Goal: Task Accomplishment & Management: Manage account settings

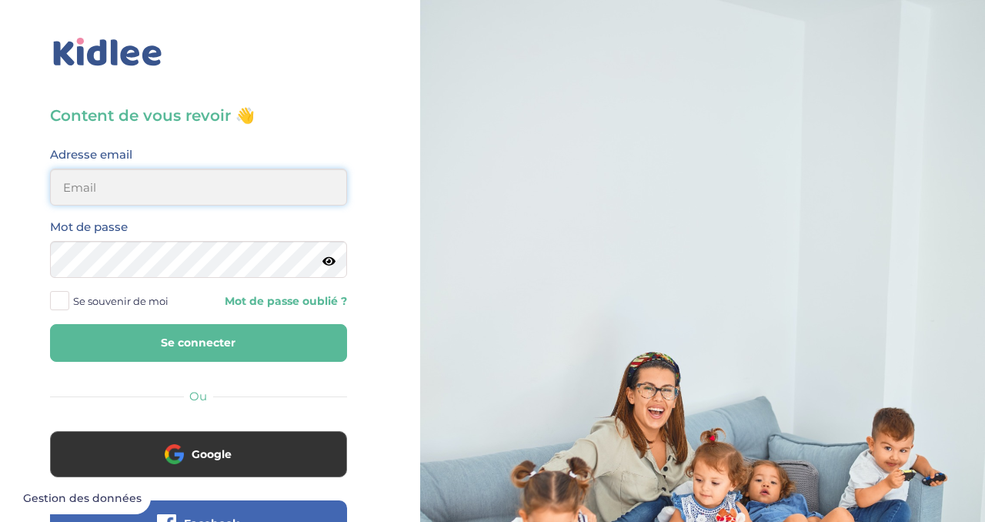
click at [272, 188] on input "email" at bounding box center [198, 186] width 297 height 37
type input "julianamatthey@gmail.com"
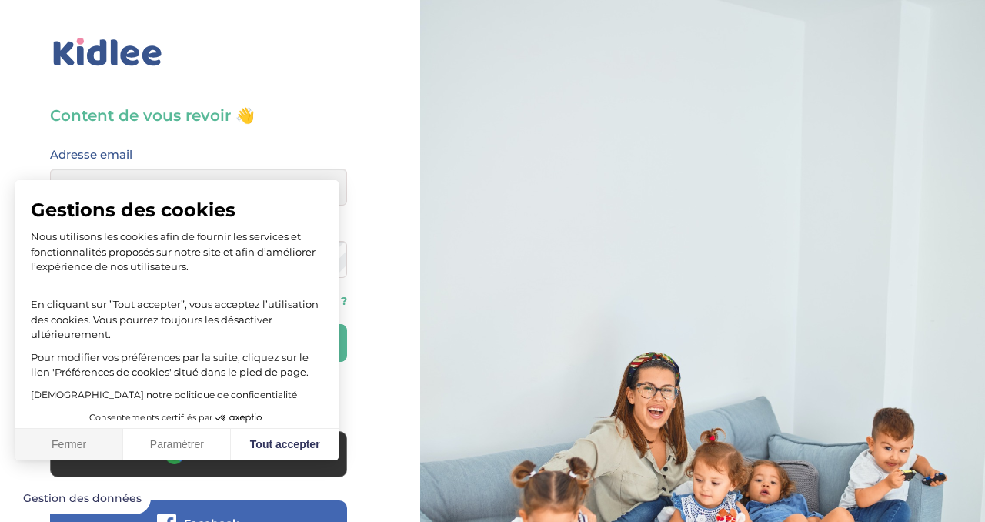
click at [92, 442] on button "Fermer" at bounding box center [69, 444] width 108 height 32
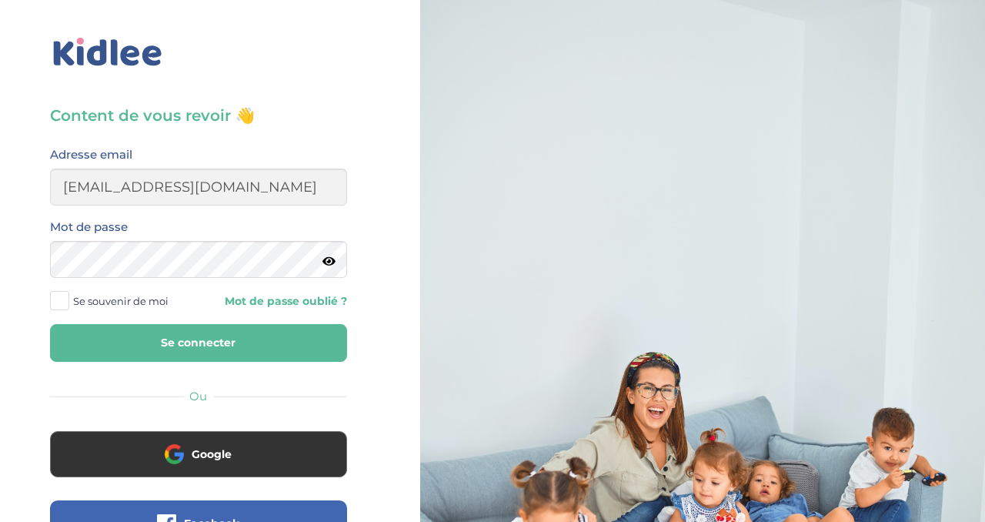
click at [327, 260] on icon at bounding box center [328, 261] width 13 height 12
click at [68, 299] on span at bounding box center [59, 300] width 19 height 19
click at [0, 0] on input "Se souvenir de moi" at bounding box center [0, 0] width 0 height 0
click at [166, 340] on button "Se connecter" at bounding box center [198, 343] width 297 height 38
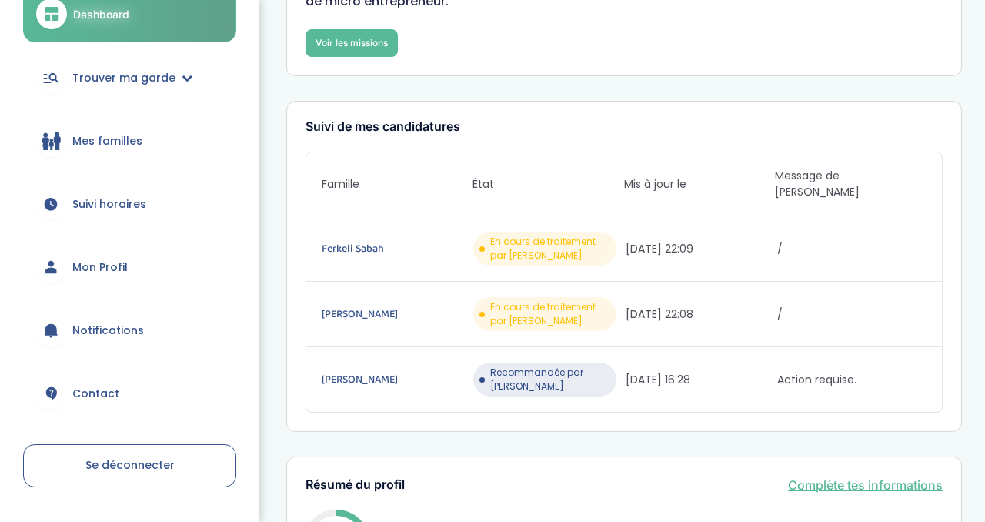
scroll to position [129, 0]
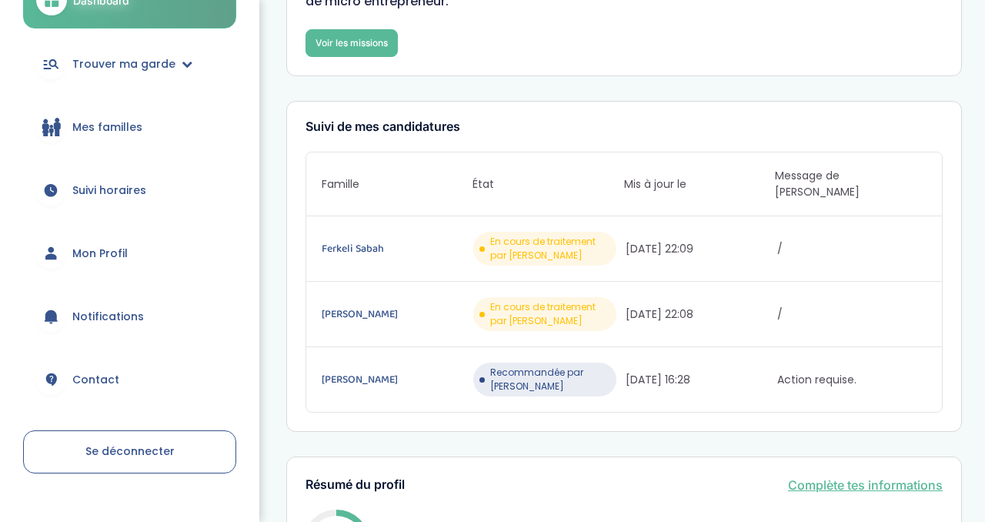
click at [97, 252] on span "Mon Profil" at bounding box center [99, 253] width 55 height 16
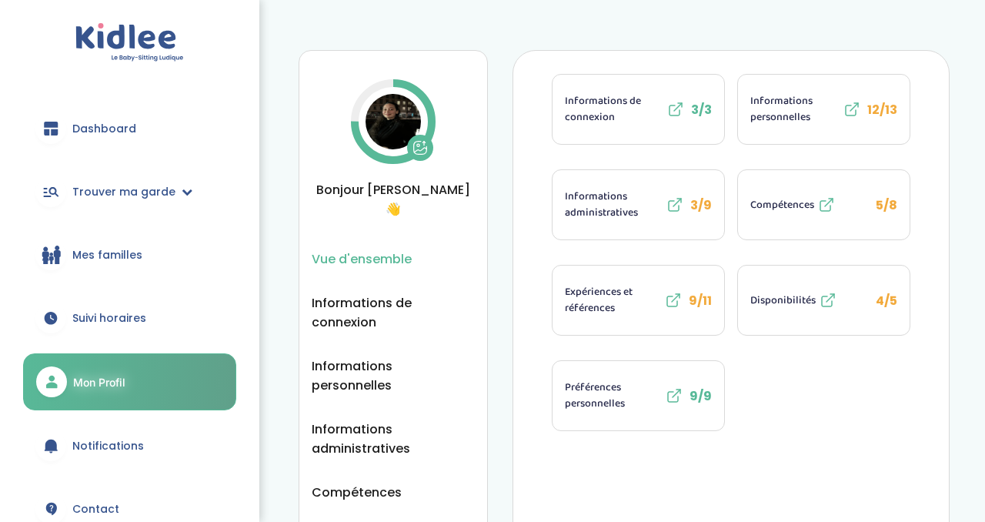
click at [642, 200] on span "Informations administratives" at bounding box center [614, 204] width 98 height 32
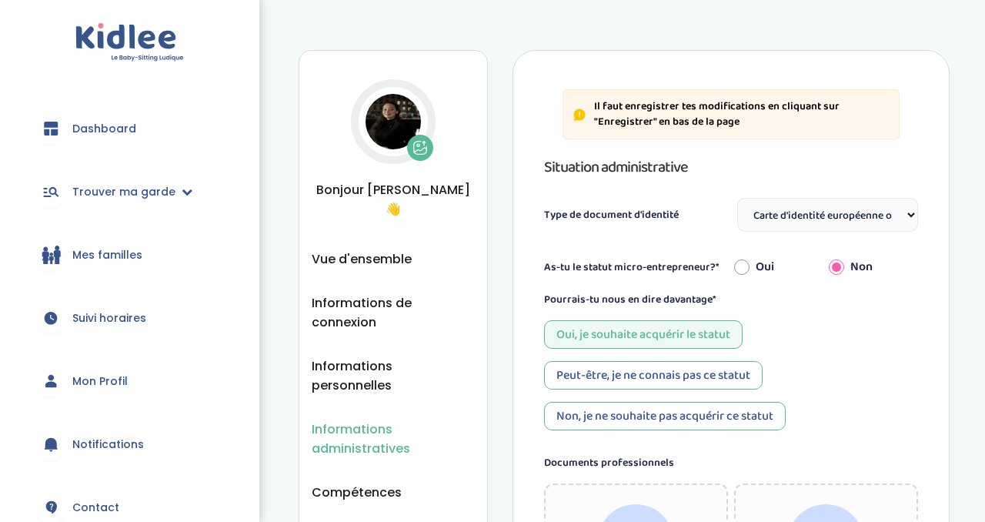
select select "Carte d'identité européenne ou Passeport européen (27 pays concernés)"
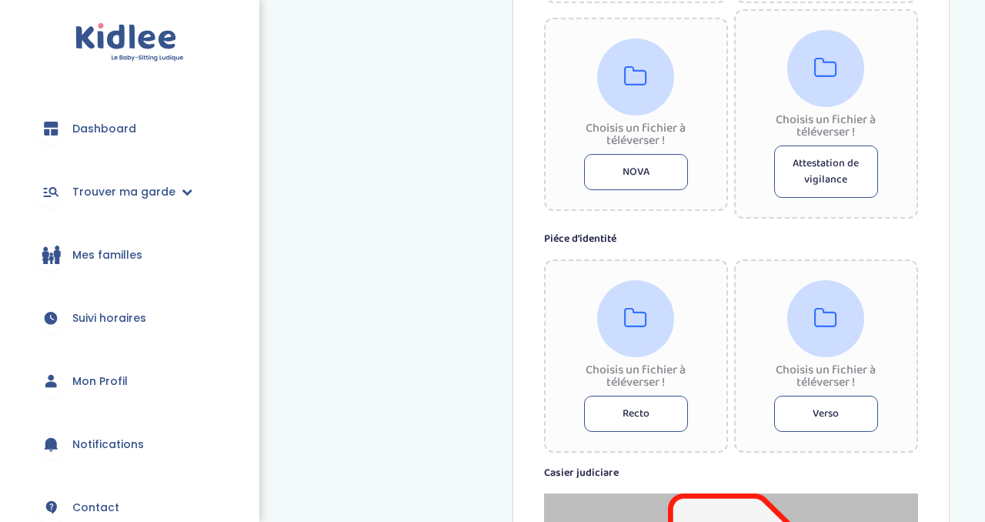
scroll to position [682, 0]
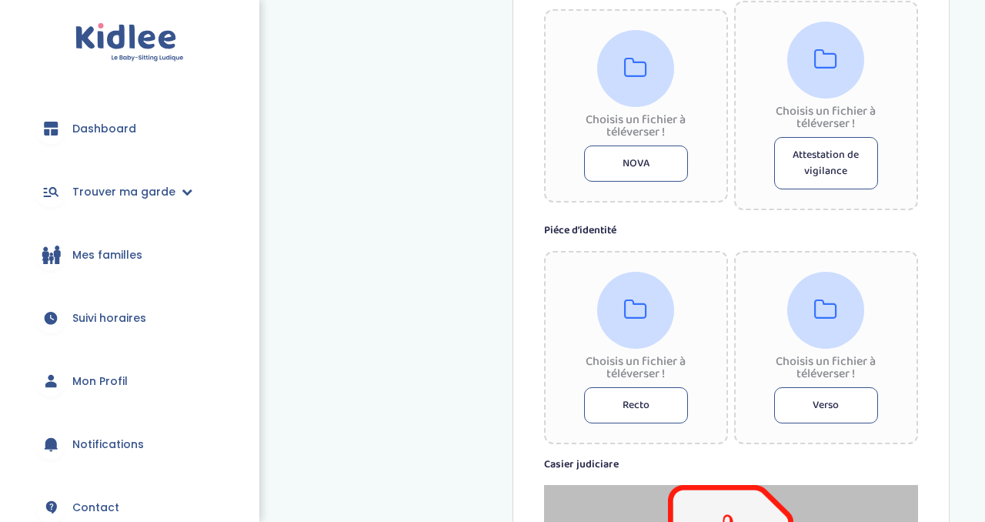
click at [637, 410] on button "Recto" at bounding box center [636, 405] width 104 height 36
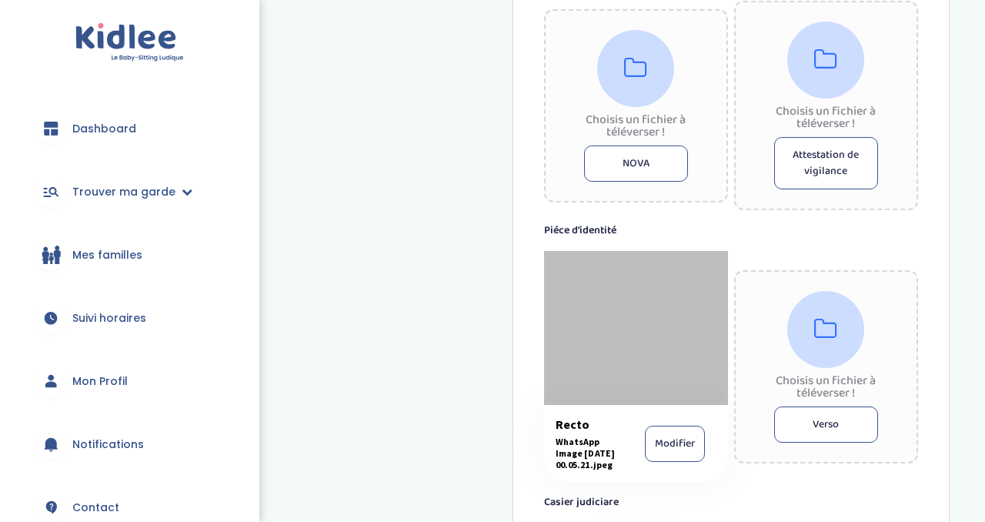
click at [825, 432] on button "Verso" at bounding box center [826, 424] width 104 height 36
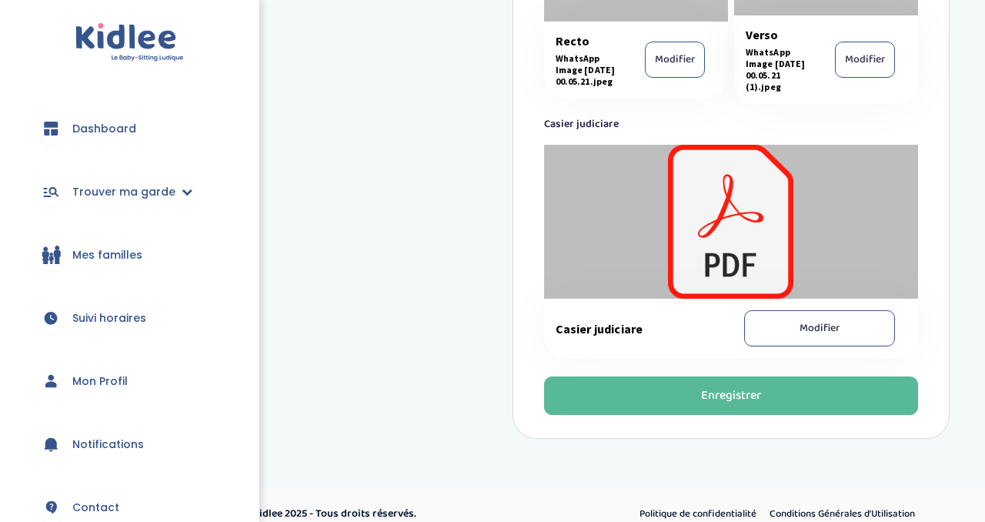
scroll to position [1102, 0]
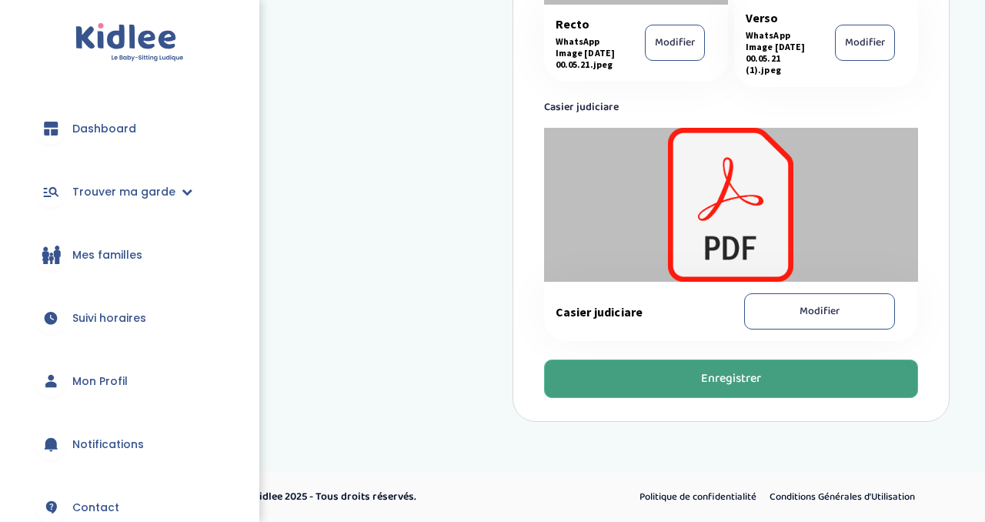
click at [751, 389] on button "Enregistrer" at bounding box center [731, 378] width 374 height 38
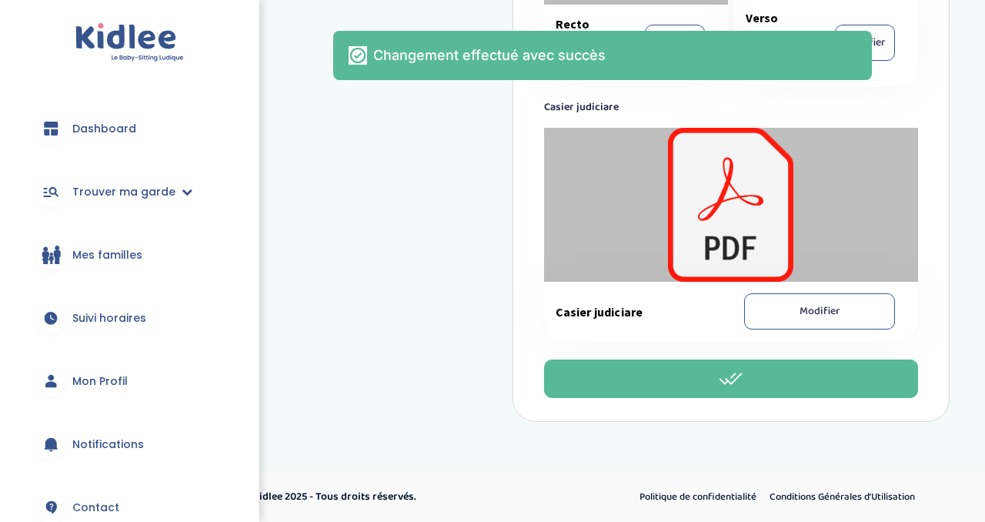
click at [103, 380] on span "Mon Profil" at bounding box center [99, 381] width 55 height 16
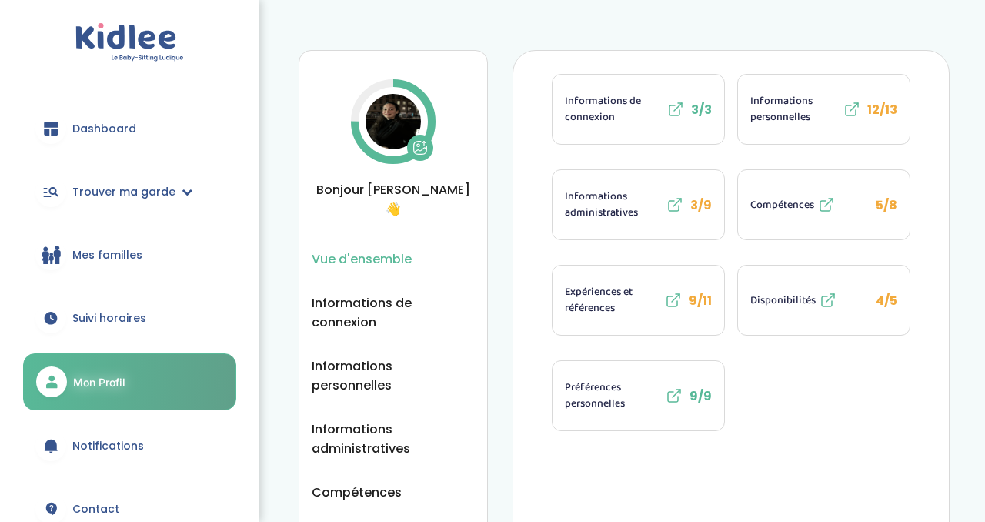
click at [624, 192] on span "Informations administratives" at bounding box center [614, 204] width 98 height 32
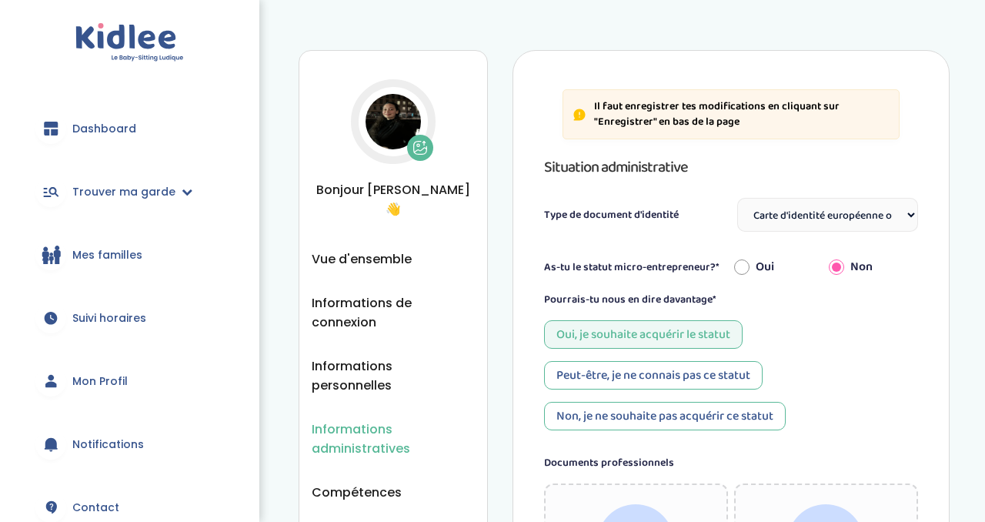
select select "Carte d'identité européenne ou Passeport européen (27 pays concernés)"
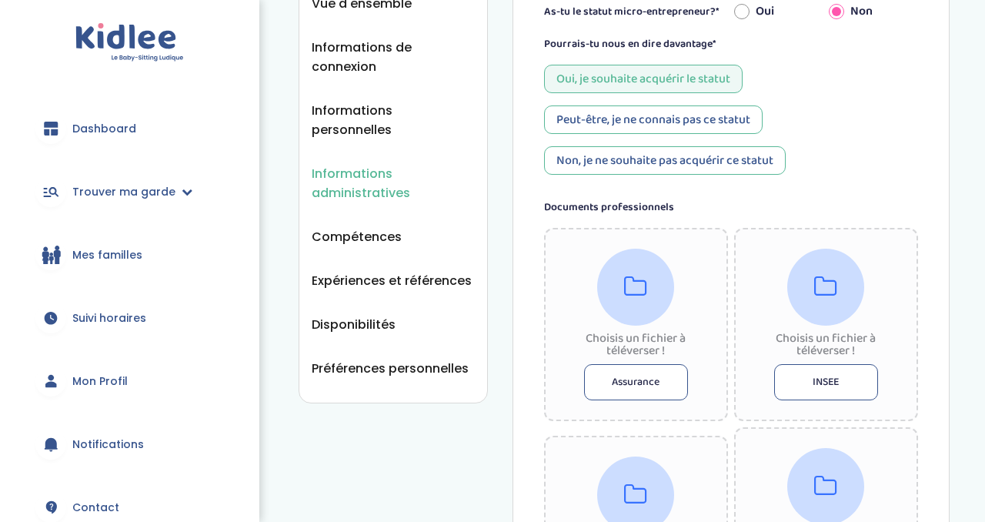
scroll to position [268, 0]
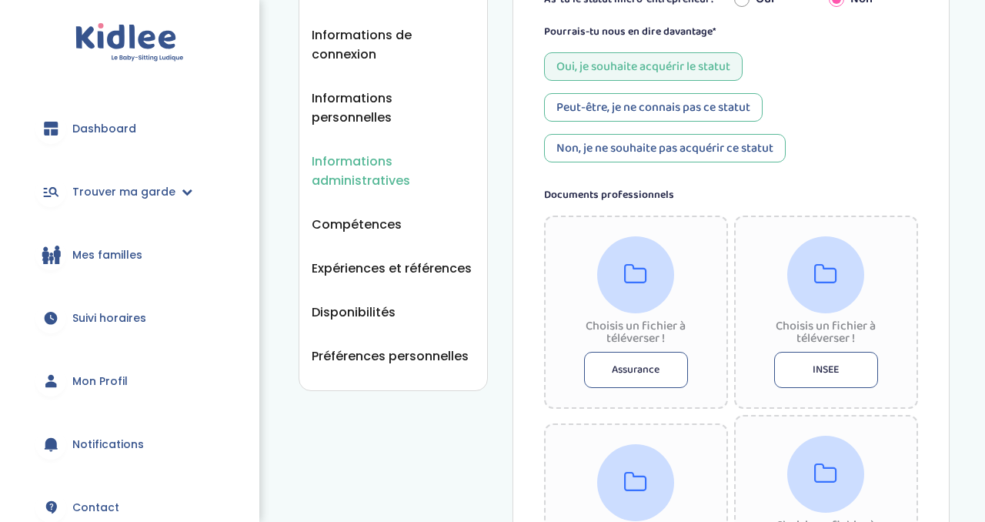
click at [642, 368] on button "Assurance" at bounding box center [636, 370] width 104 height 36
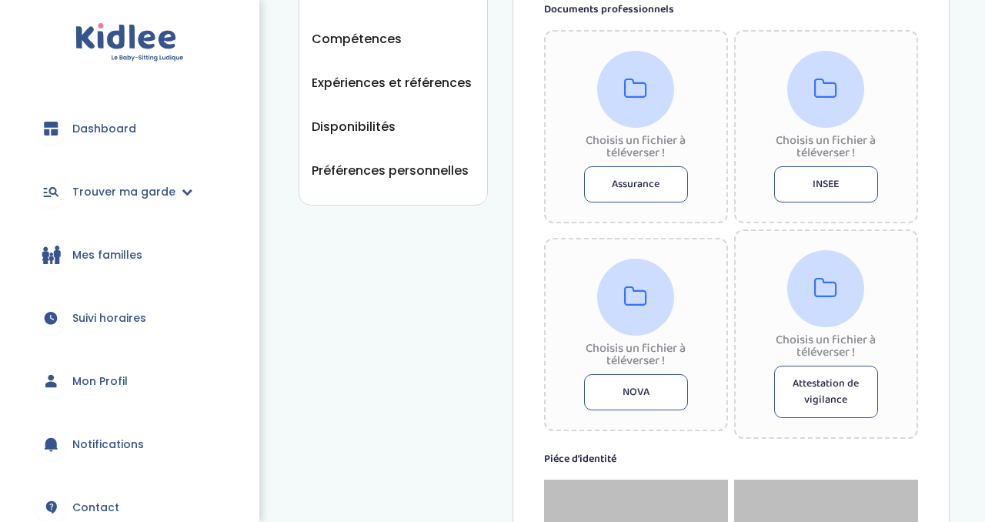
scroll to position [455, 0]
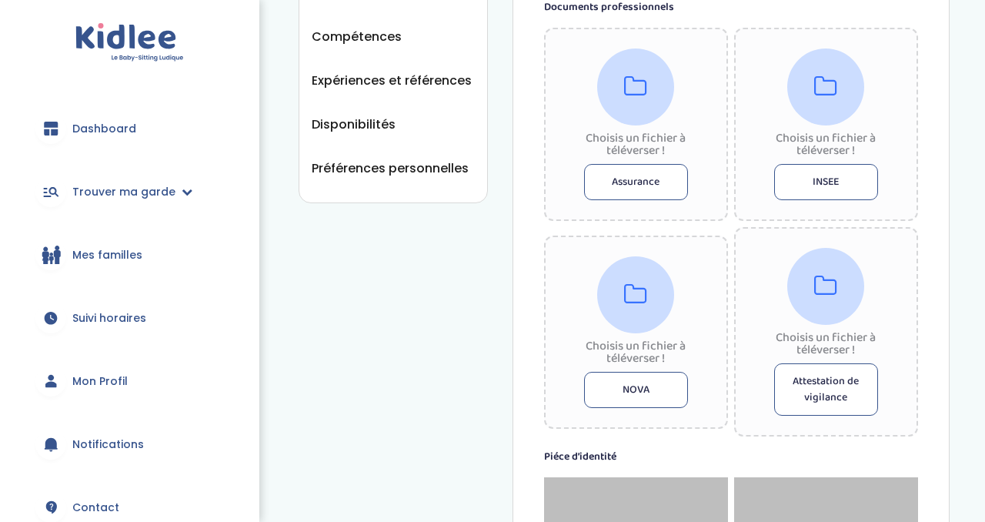
click at [119, 251] on span "Mes familles" at bounding box center [107, 255] width 70 height 16
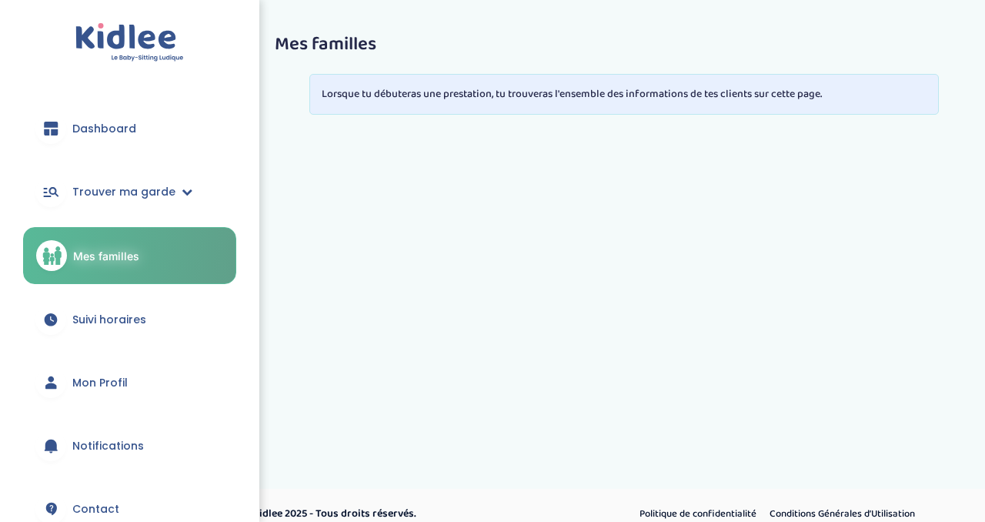
click at [95, 132] on span "Dashboard" at bounding box center [104, 129] width 64 height 16
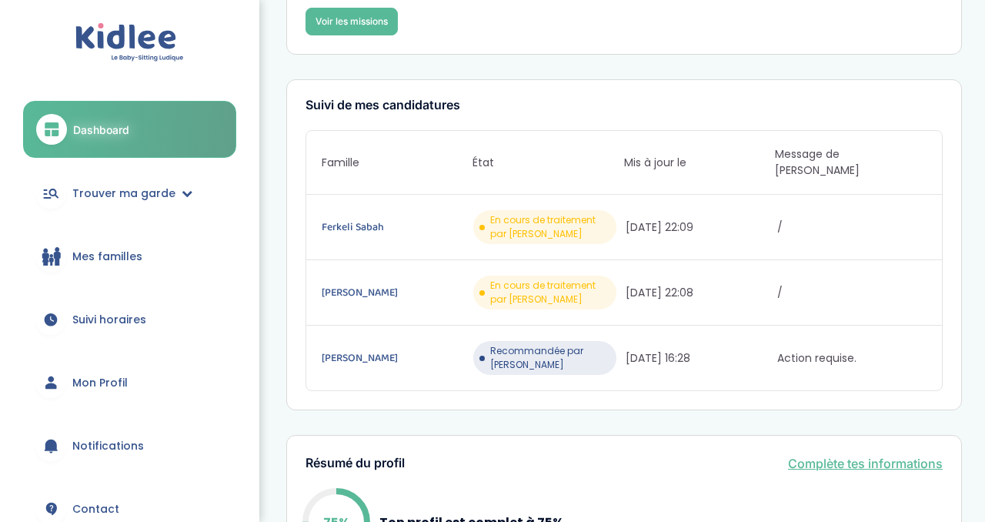
scroll to position [172, 0]
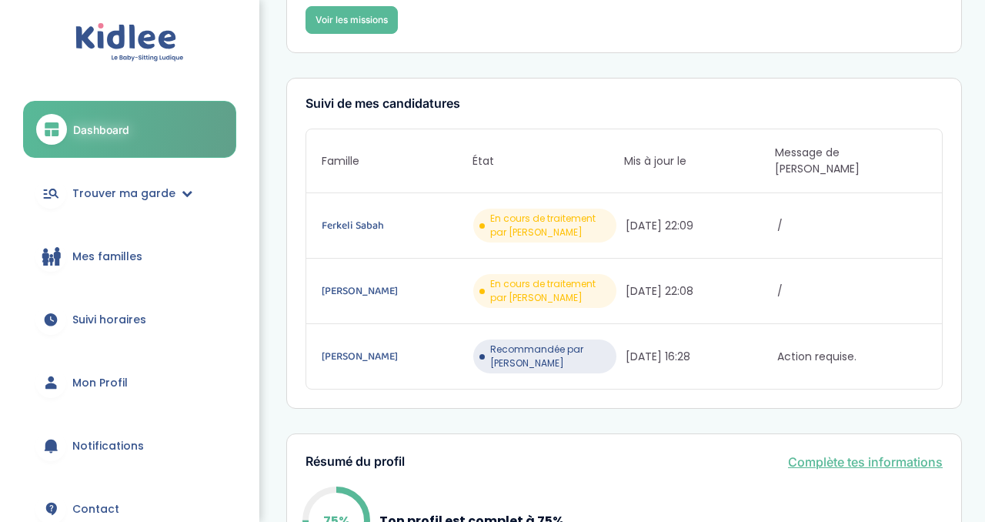
click at [852, 348] on span "Action requise." at bounding box center [851, 356] width 149 height 16
click at [535, 342] on span "Recommandée par [PERSON_NAME]" at bounding box center [550, 356] width 120 height 28
click at [379, 348] on link "[PERSON_NAME]" at bounding box center [396, 356] width 149 height 17
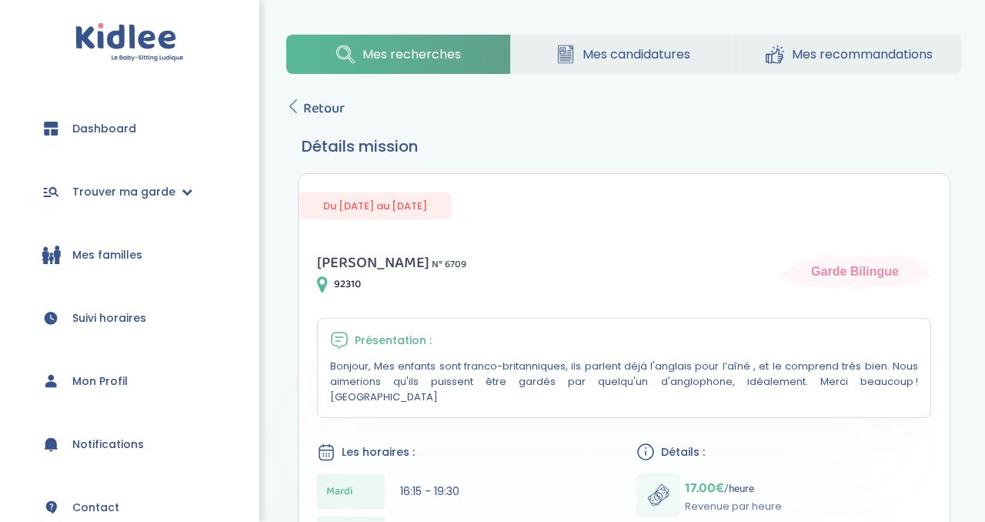
click at [647, 55] on span "Mes candidatures" at bounding box center [636, 54] width 108 height 19
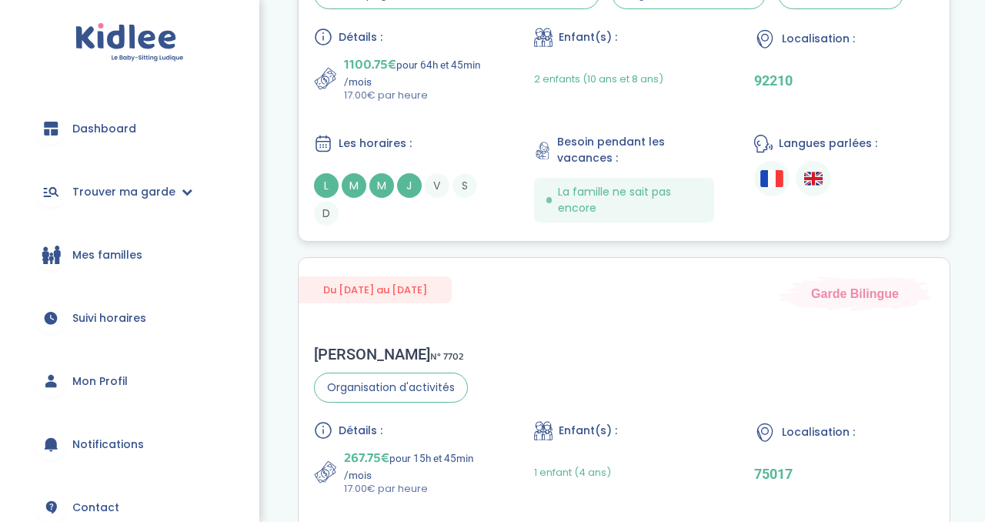
scroll to position [477, 0]
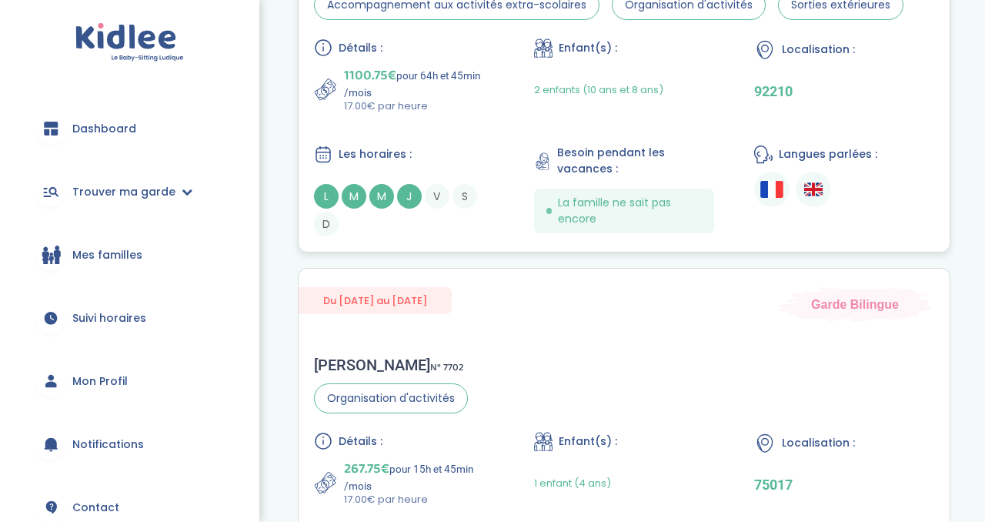
click at [455, 190] on span "S" at bounding box center [464, 196] width 25 height 25
